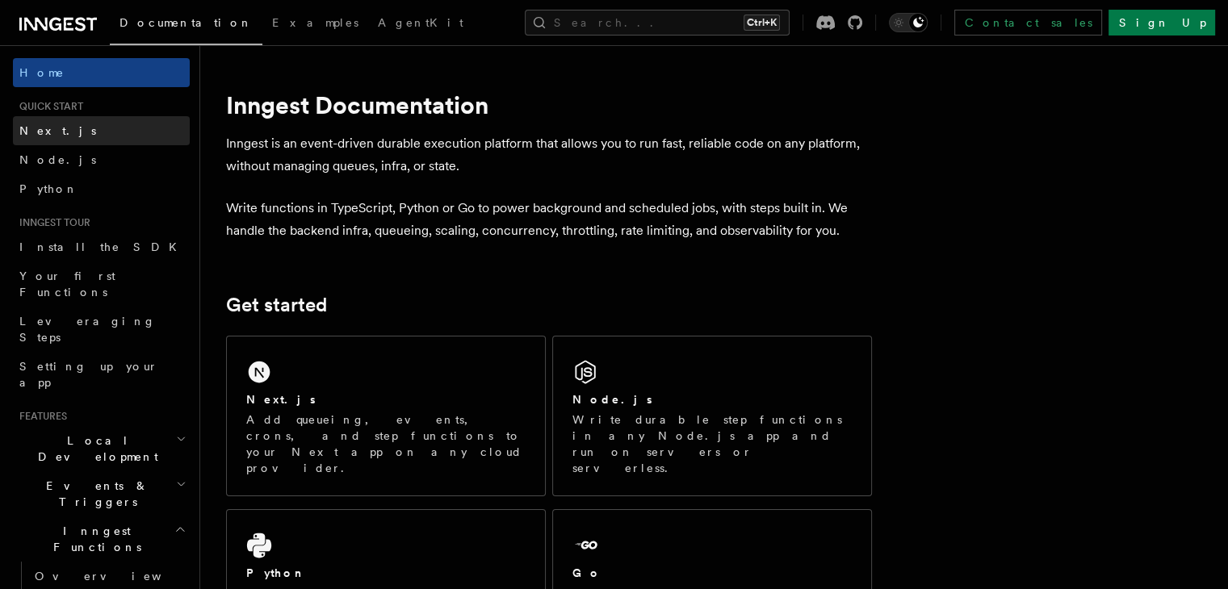
click at [119, 137] on link "Next.js" at bounding box center [101, 130] width 177 height 29
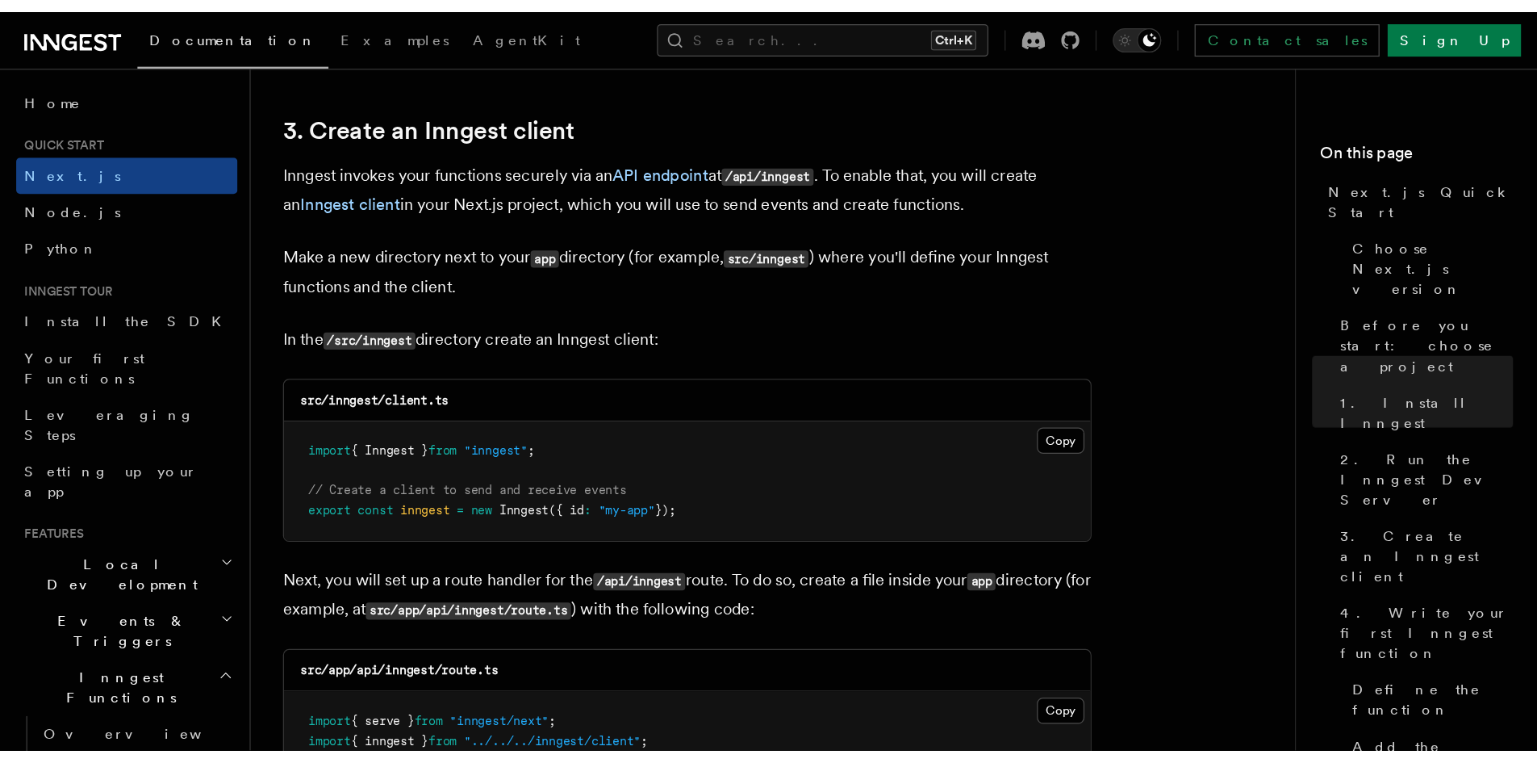
scroll to position [1856, 0]
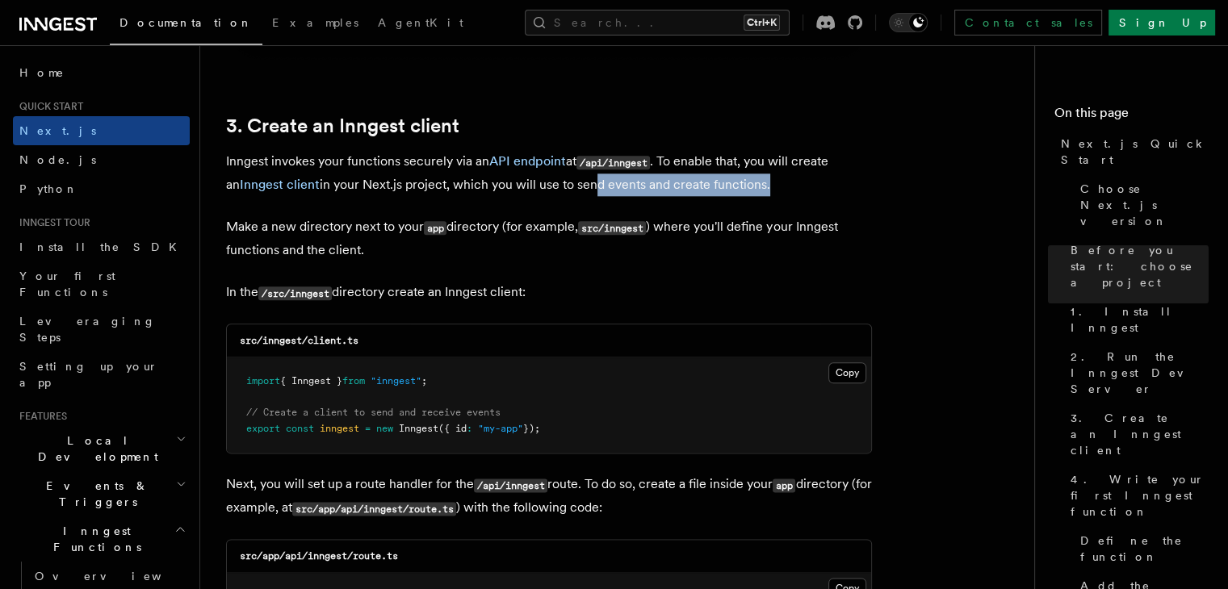
drag, startPoint x: 574, startPoint y: 188, endPoint x: 747, endPoint y: 185, distance: 172.7
click at [747, 185] on p "Inngest invokes your functions securely via an API endpoint at /api/inngest . T…" at bounding box center [549, 173] width 646 height 46
drag, startPoint x: 581, startPoint y: 163, endPoint x: 660, endPoint y: 167, distance: 79.2
click at [660, 167] on p "Inngest invokes your functions securely via an API endpoint at /api/inngest . T…" at bounding box center [549, 173] width 646 height 46
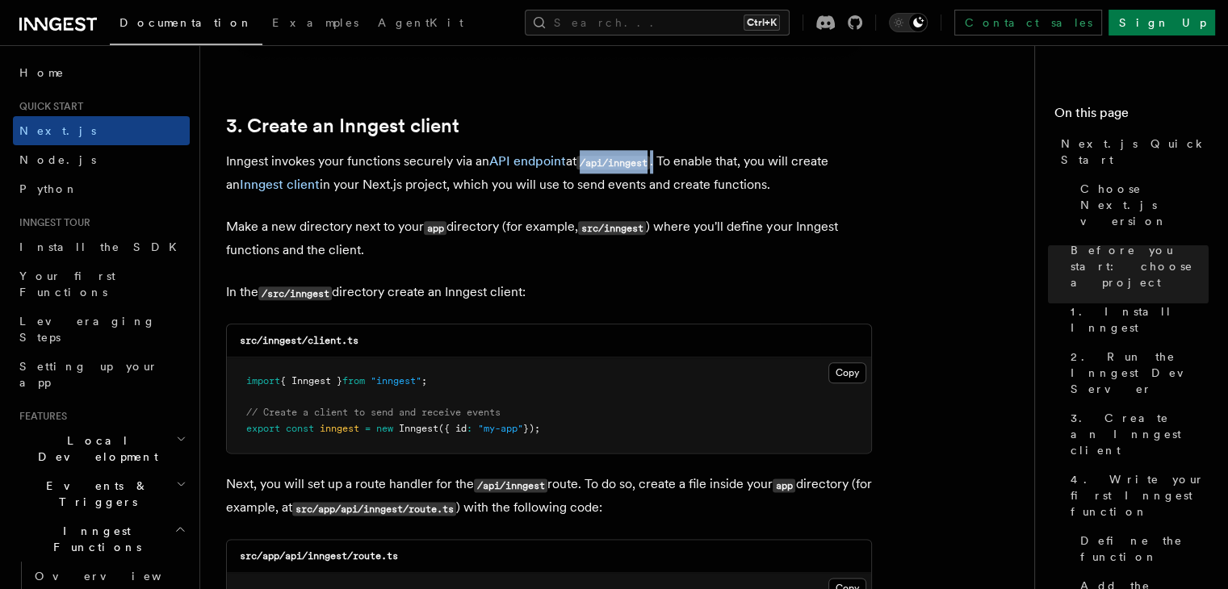
click at [660, 167] on p "Inngest invokes your functions securely via an API endpoint at /api/inngest . T…" at bounding box center [549, 173] width 646 height 46
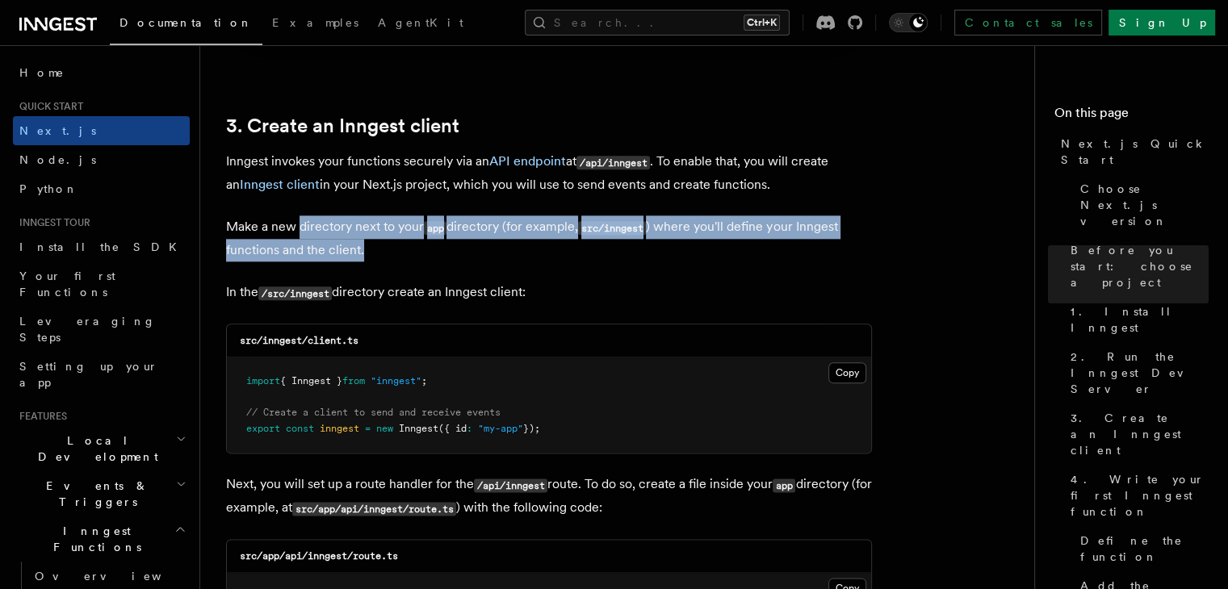
drag, startPoint x: 370, startPoint y: 249, endPoint x: 302, endPoint y: 196, distance: 86.9
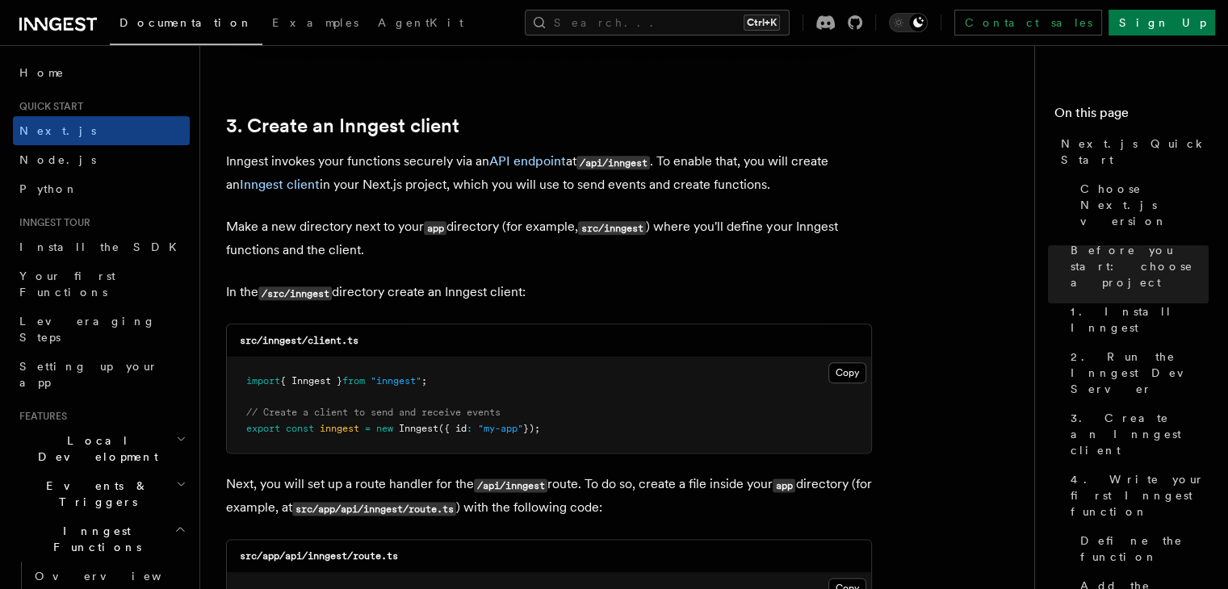
click at [561, 302] on p "In the /src/inngest directory create an Inngest client:" at bounding box center [549, 292] width 646 height 23
drag, startPoint x: 561, startPoint y: 302, endPoint x: 416, endPoint y: 226, distance: 163.9
drag, startPoint x: 505, startPoint y: 289, endPoint x: 215, endPoint y: 107, distance: 341.9
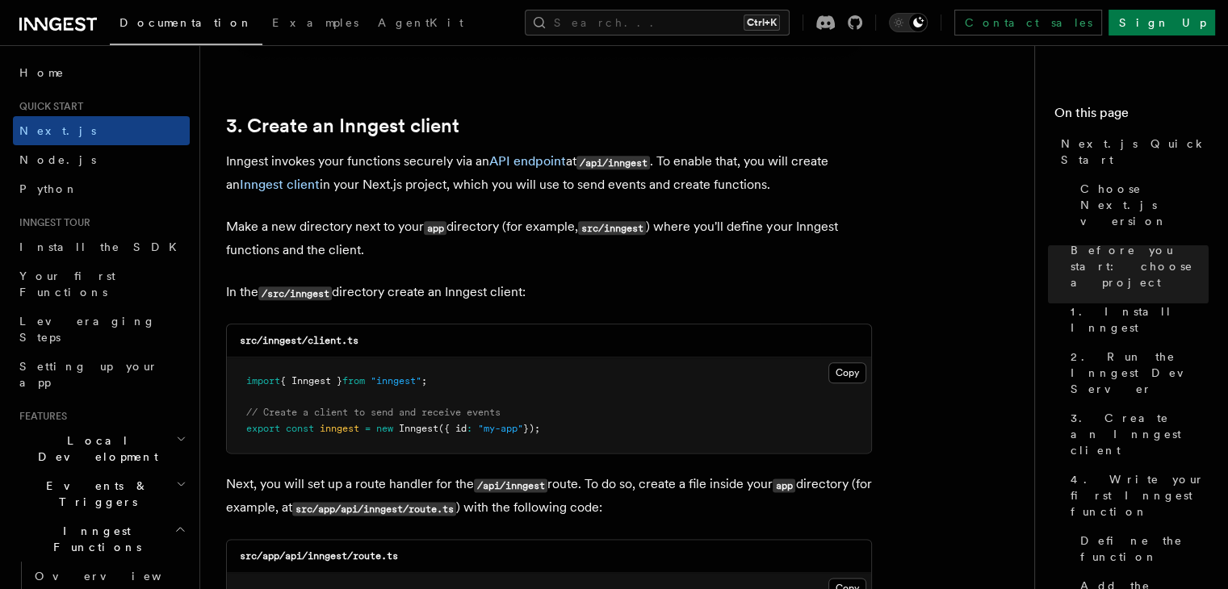
copy article "3. Create an Inngest client Inngest invokes your functions securely via an API …"
click at [487, 191] on p "Inngest invokes your functions securely via an API endpoint at /api/inngest . T…" at bounding box center [549, 173] width 646 height 46
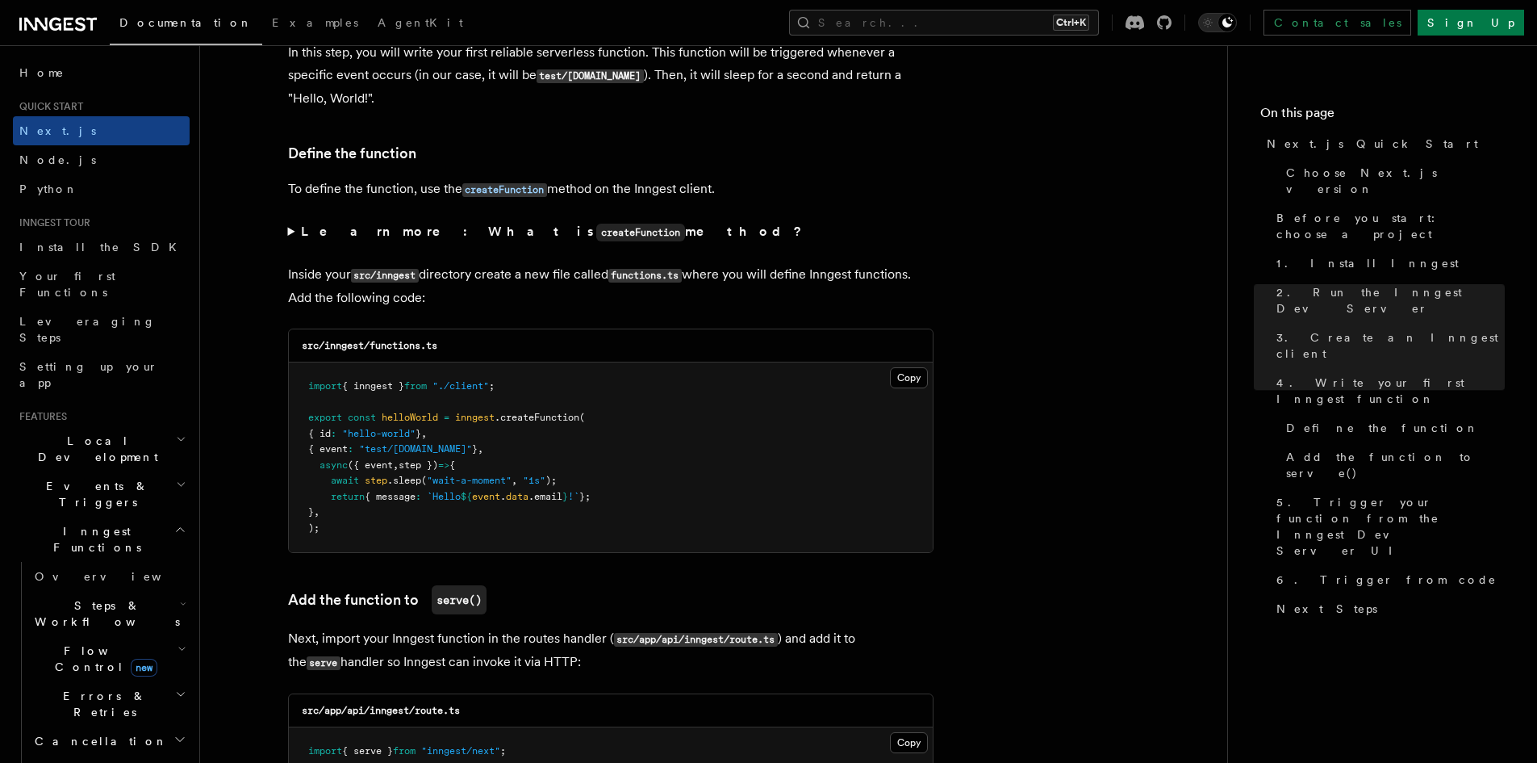
scroll to position [2744, 0]
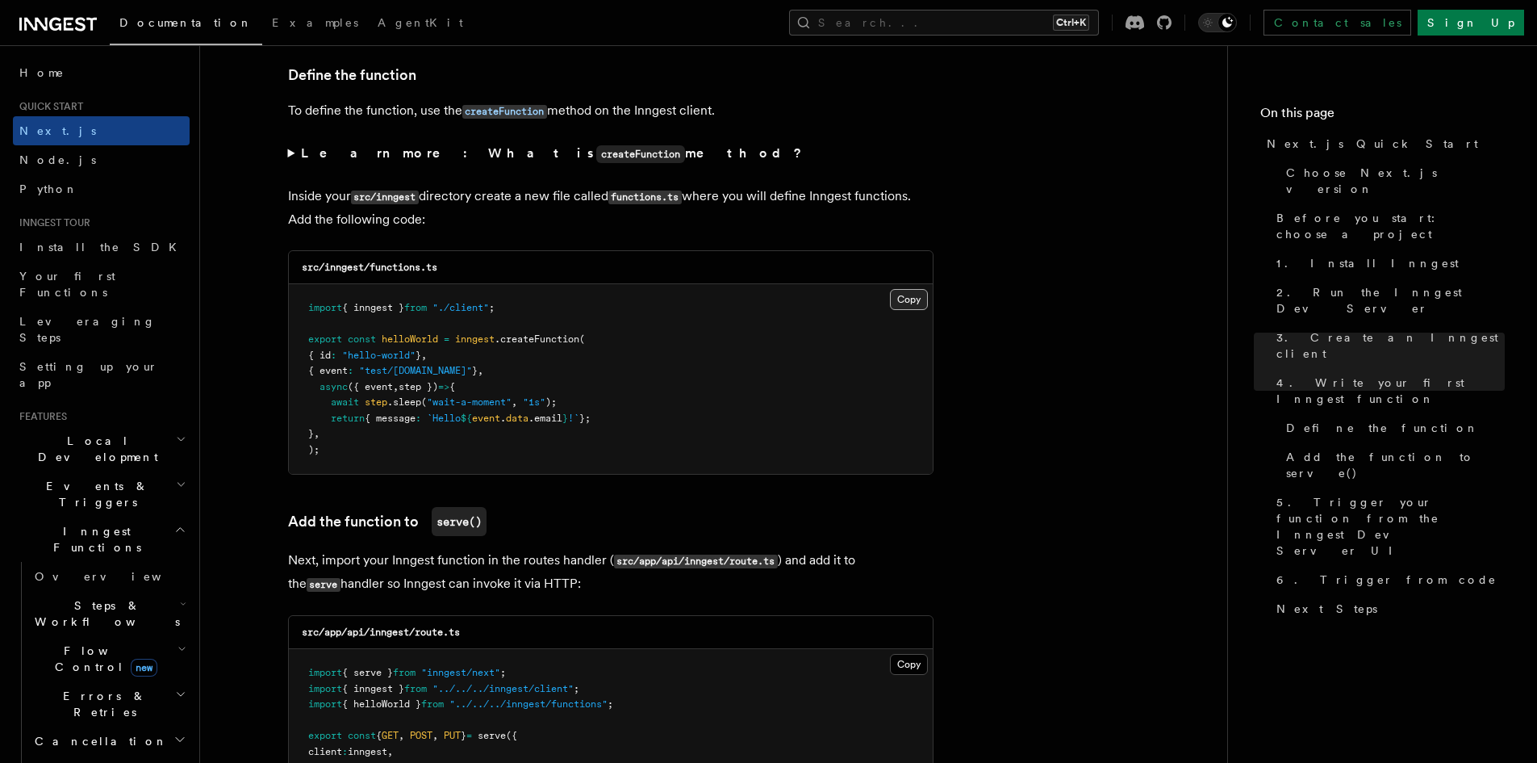
click at [903, 303] on button "Copy Copied" at bounding box center [909, 299] width 38 height 21
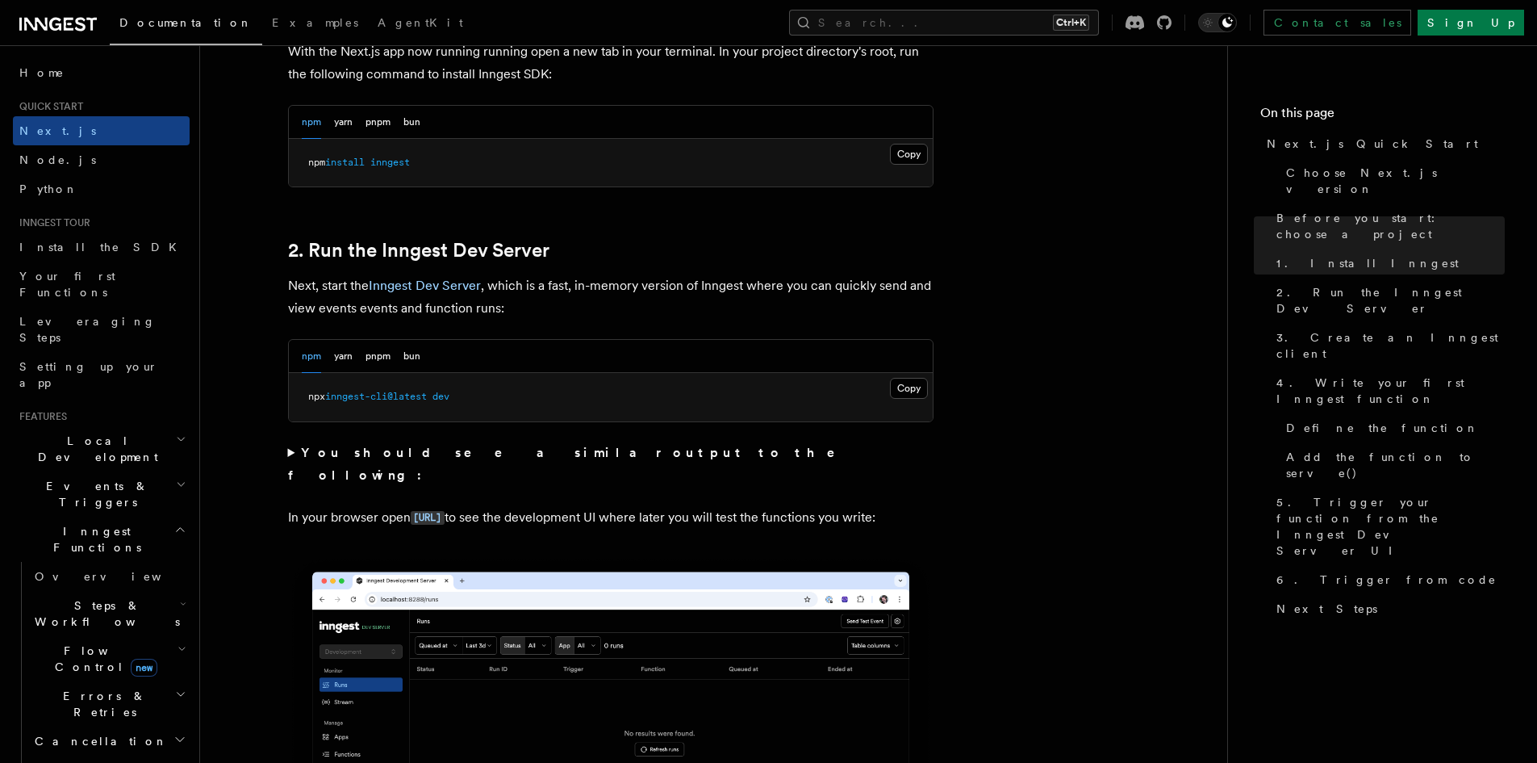
scroll to position [888, 0]
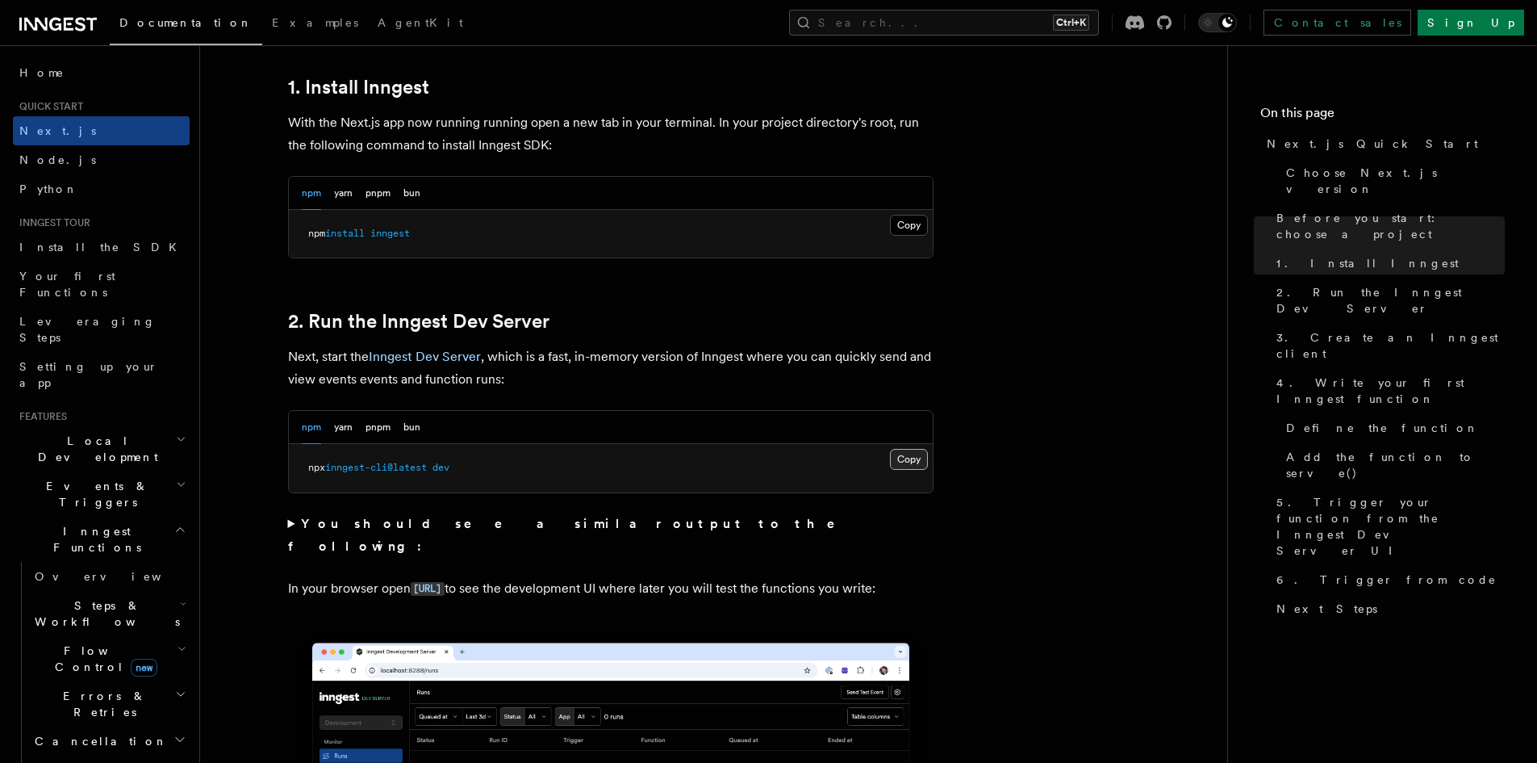
click at [901, 460] on button "Copy Copied" at bounding box center [909, 459] width 38 height 21
